Goal: Find specific page/section: Find specific page/section

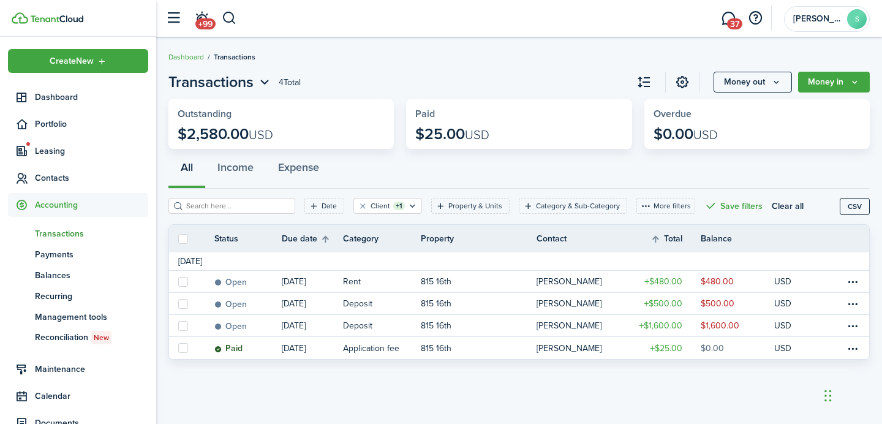
click at [44, 229] on span "Transactions" at bounding box center [91, 233] width 113 height 13
click at [298, 78] on header-page-total "4 Total" at bounding box center [290, 82] width 22 height 13
click at [310, 80] on page-view-header "Transactions 4 Total Money out Money in" at bounding box center [518, 82] width 701 height 22
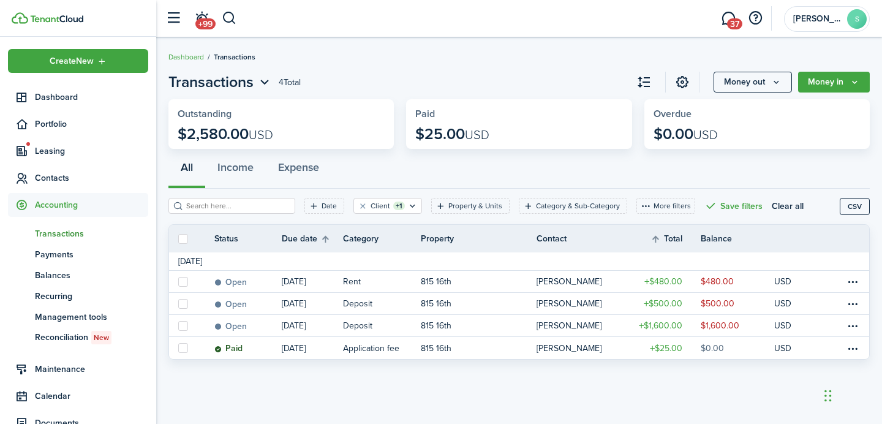
click at [310, 80] on page-view-header "Transactions 4 Total Money out Money in" at bounding box center [518, 82] width 701 height 22
click at [357, 165] on div "All Income Expense" at bounding box center [518, 170] width 701 height 37
click at [273, 58] on breadcrumb "Dashboard Transactions" at bounding box center [518, 51] width 701 height 28
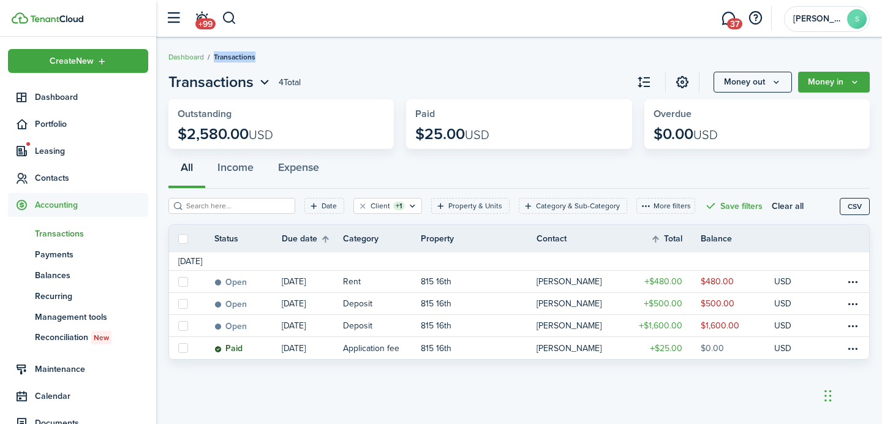
click at [273, 58] on breadcrumb "Dashboard Transactions" at bounding box center [518, 51] width 701 height 28
click at [308, 83] on page-view-header "Transactions 4 Total Money out Money in" at bounding box center [518, 82] width 701 height 22
click at [65, 230] on span "Transactions" at bounding box center [91, 233] width 113 height 13
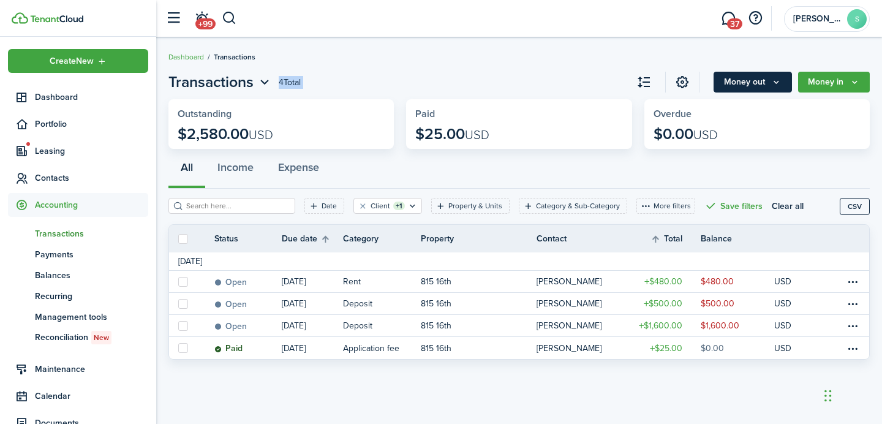
click at [766, 79] on button "Money out" at bounding box center [752, 82] width 78 height 21
click at [56, 227] on span "Transactions" at bounding box center [91, 233] width 113 height 13
click at [353, 211] on filter-tag "Client +1" at bounding box center [387, 206] width 69 height 16
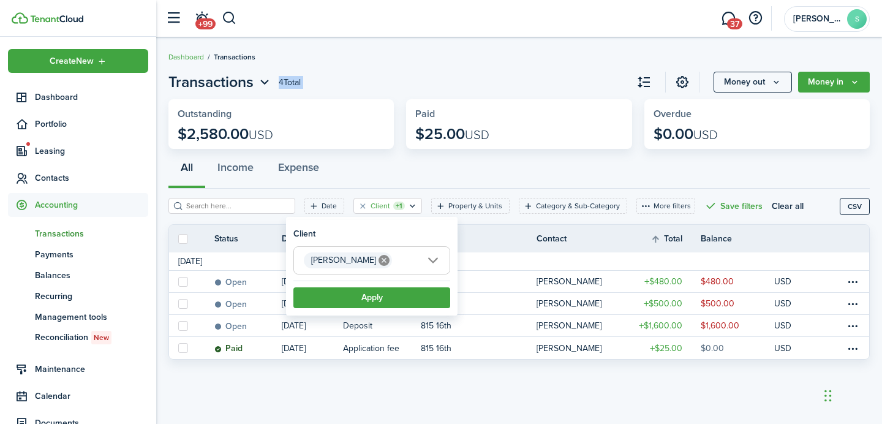
click at [376, 268] on mbsc-icon at bounding box center [384, 260] width 16 height 16
click at [358, 205] on button "Clear filter" at bounding box center [363, 206] width 10 height 10
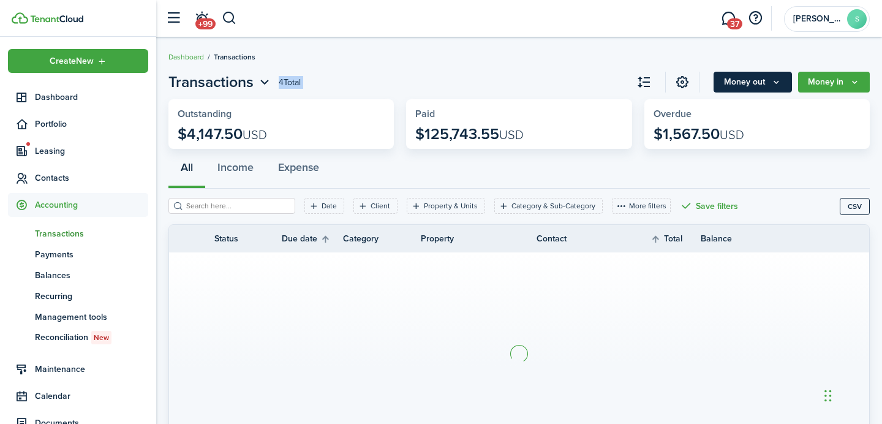
click at [754, 81] on button "Money out" at bounding box center [752, 82] width 78 height 21
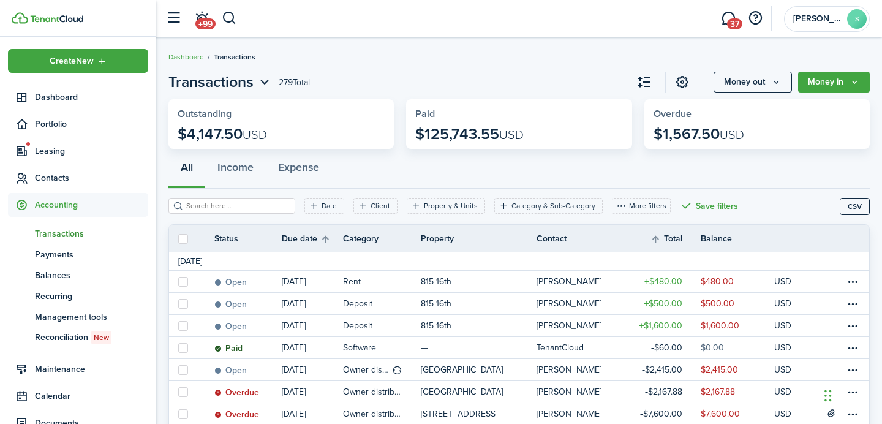
click at [611, 177] on div "All Income Expense" at bounding box center [518, 170] width 701 height 37
click at [67, 176] on span "Contacts" at bounding box center [91, 177] width 113 height 13
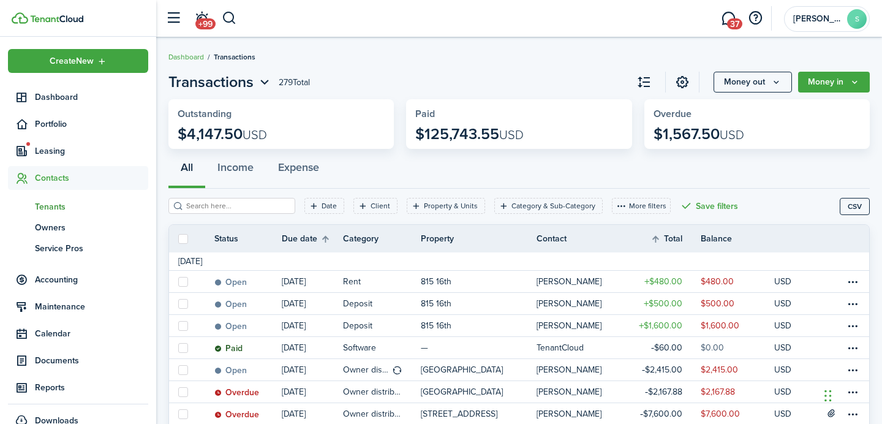
click at [51, 205] on span "Tenants" at bounding box center [91, 206] width 113 height 13
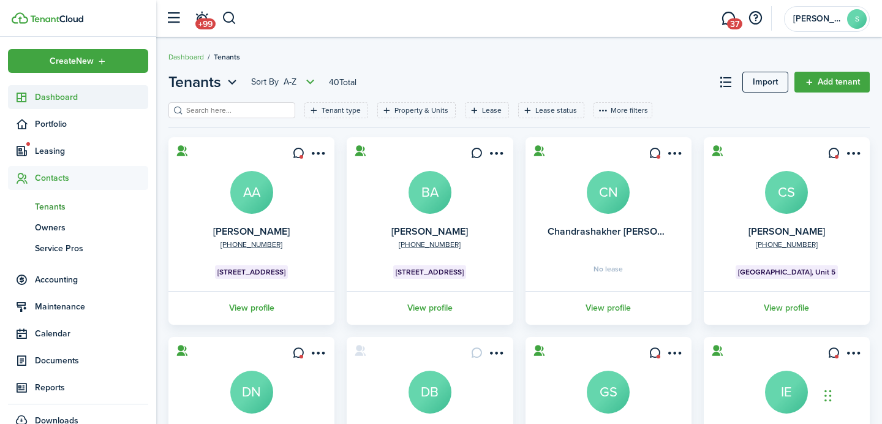
click at [77, 94] on span "Dashboard" at bounding box center [91, 97] width 113 height 13
